Goal: Information Seeking & Learning: Understand process/instructions

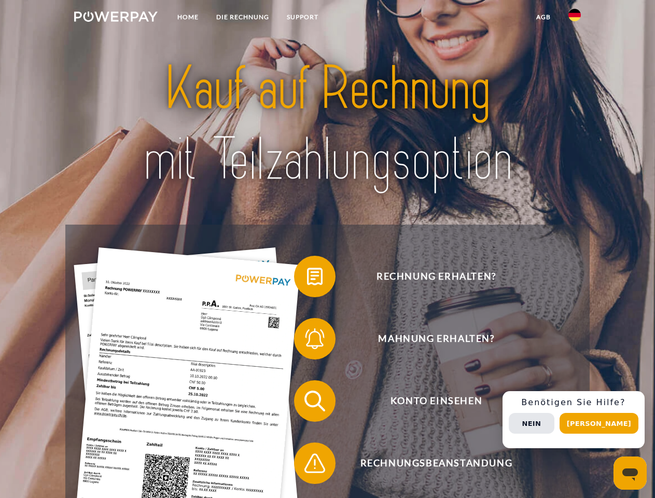
click at [116, 18] on img at bounding box center [116, 16] width 84 height 10
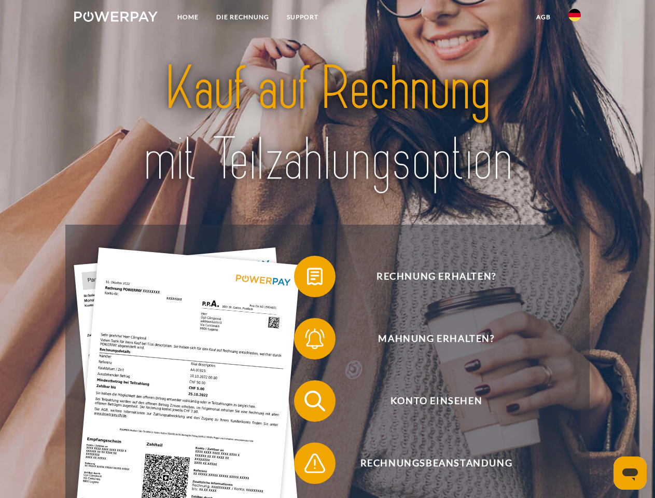
click at [575, 18] on img at bounding box center [575, 15] width 12 height 12
click at [543, 17] on link "agb" at bounding box center [544, 17] width 32 height 19
click at [307, 279] on span at bounding box center [299, 277] width 52 height 52
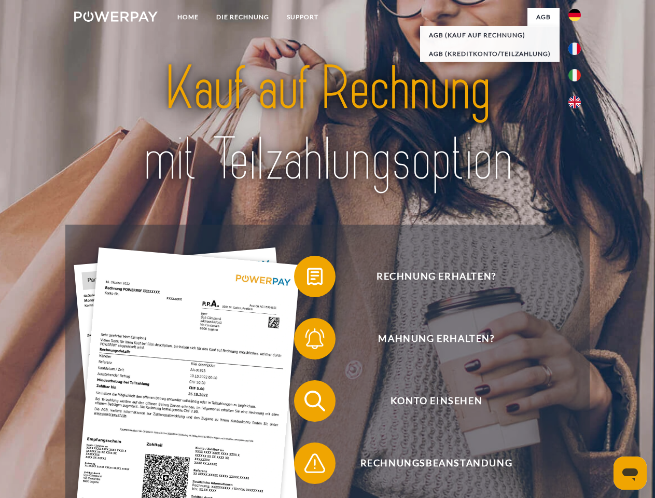
click at [307, 341] on div "Rechnung erhalten? Mahnung erhalten? Konto einsehen" at bounding box center [327, 432] width 524 height 415
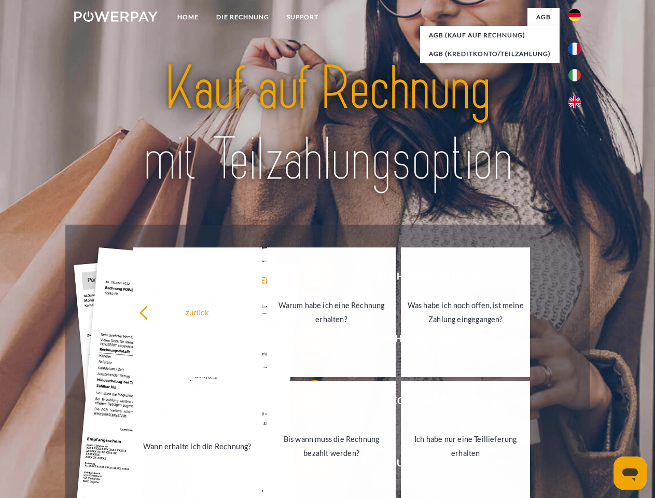
click at [307, 403] on link "Bis wann muss die Rechnung bezahlt werden?" at bounding box center [331, 446] width 129 height 130
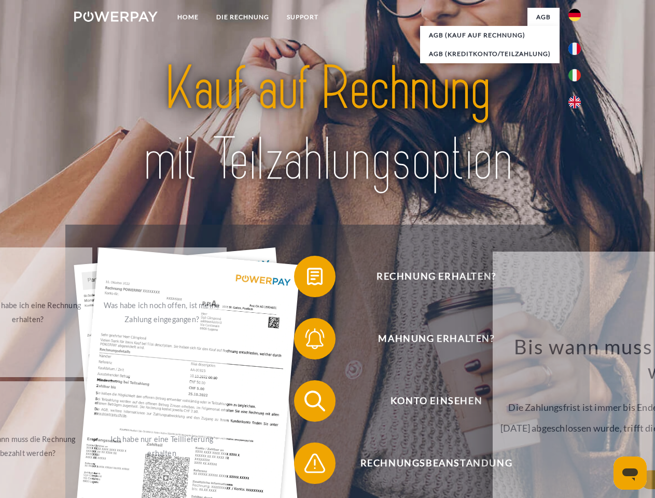
click at [307, 465] on span at bounding box center [299, 463] width 52 height 52
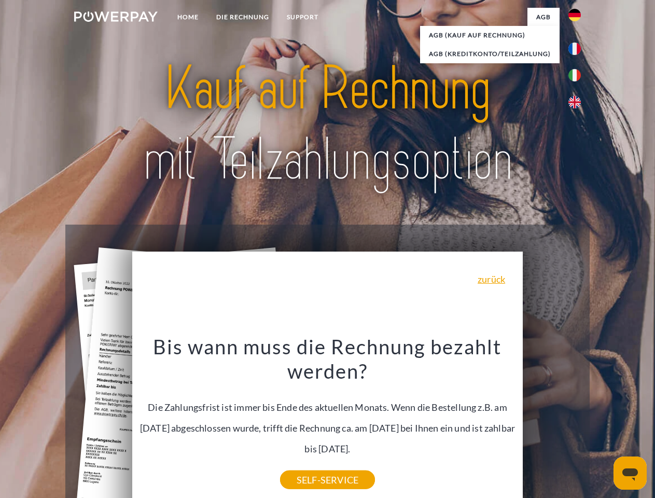
click at [577, 420] on div "Rechnung erhalten? Mahnung erhalten? Konto einsehen" at bounding box center [327, 432] width 524 height 415
click at [552, 422] on span "Konto einsehen" at bounding box center [436, 401] width 254 height 42
click at [603, 423] on header "Home DIE RECHNUNG SUPPORT" at bounding box center [327, 358] width 655 height 717
